Goal: Check status: Check status

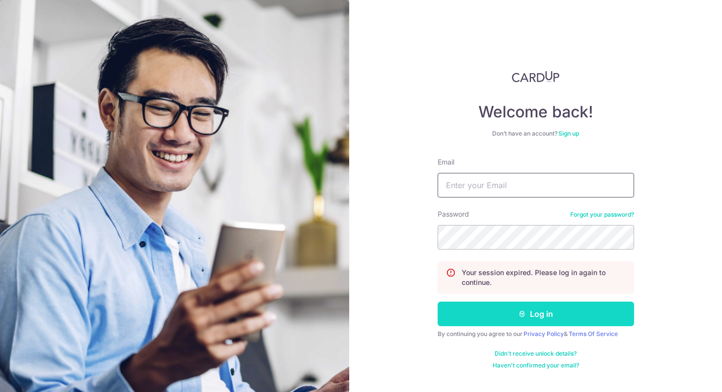
type input "[PERSON_NAME][EMAIL_ADDRESS][PERSON_NAME][DOMAIN_NAME]"
click at [517, 307] on button "Log in" at bounding box center [536, 314] width 197 height 25
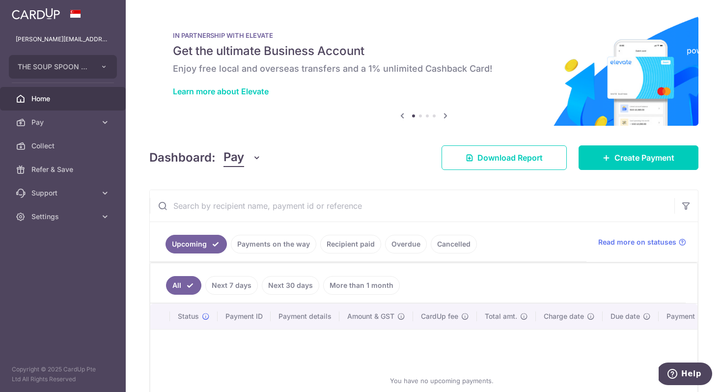
click at [290, 243] on link "Payments on the way" at bounding box center [273, 244] width 85 height 19
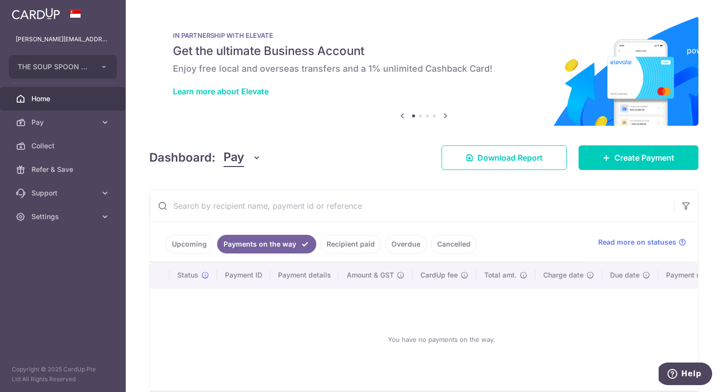
click at [363, 245] on link "Recipient paid" at bounding box center [350, 244] width 61 height 19
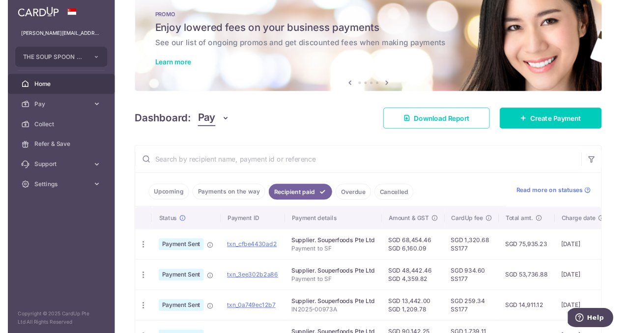
scroll to position [331, 0]
